Goal: Task Accomplishment & Management: Use online tool/utility

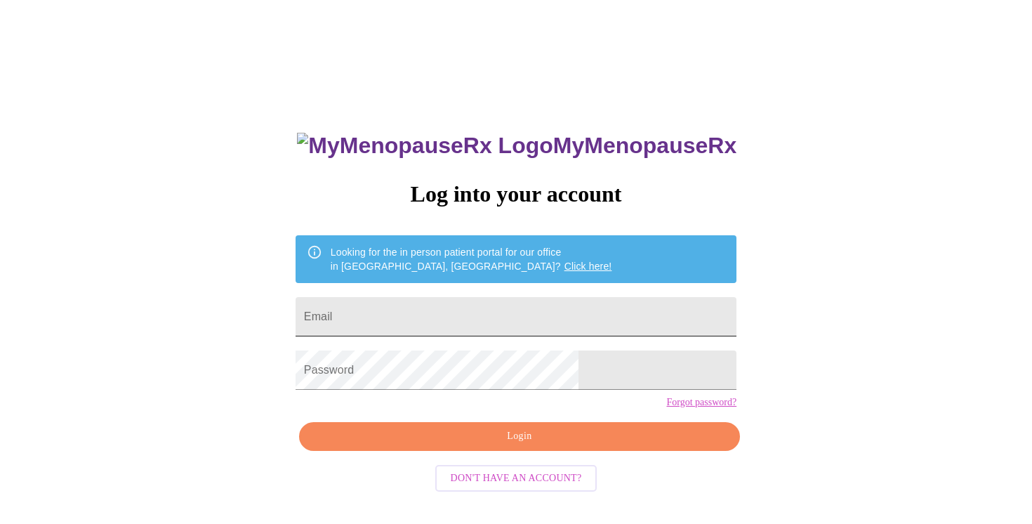
click at [539, 318] on input "Email" at bounding box center [516, 316] width 441 height 39
type input "[EMAIL_ADDRESS][DOMAIN_NAME]"
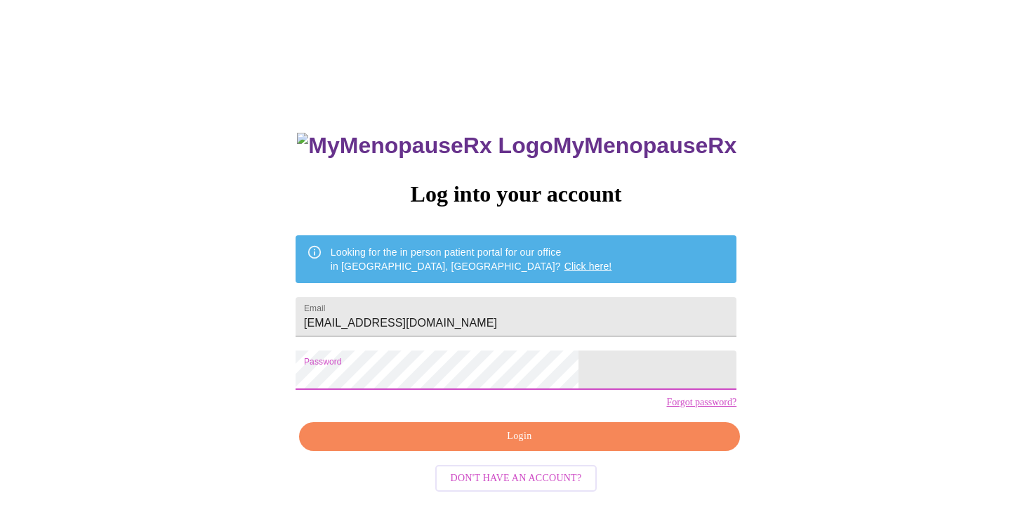
click at [521, 445] on span "Login" at bounding box center [519, 437] width 409 height 18
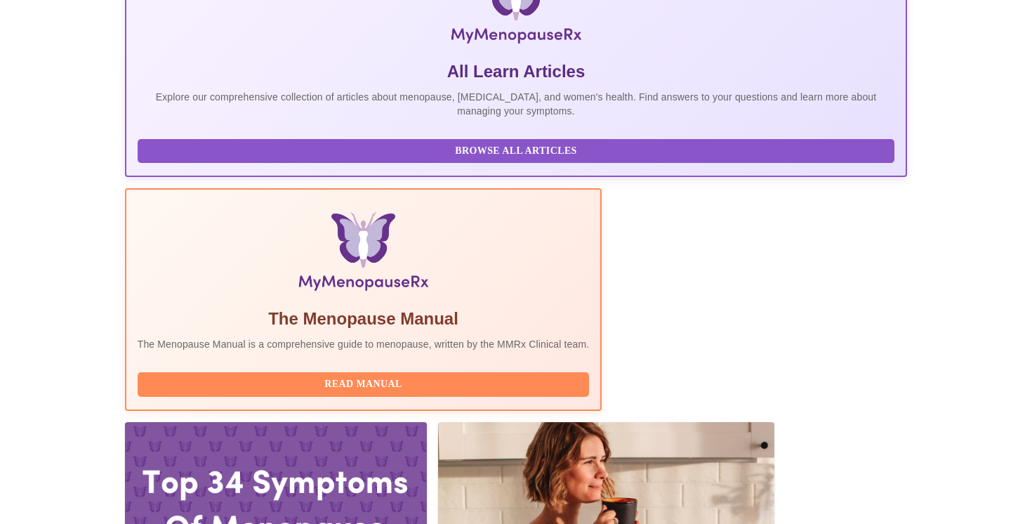
scroll to position [265, 0]
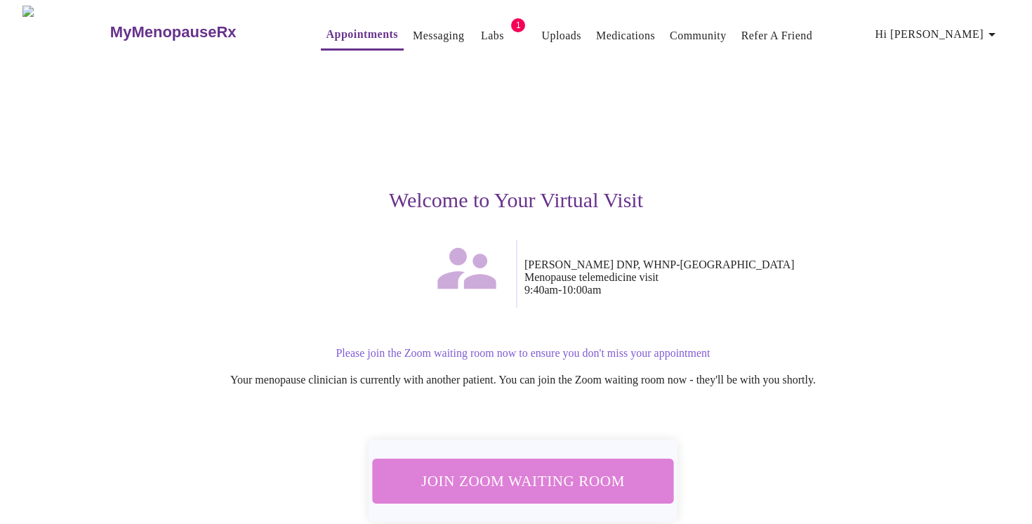
click at [578, 480] on span "Join Zoom Waiting Room" at bounding box center [523, 481] width 264 height 26
